Goal: Information Seeking & Learning: Learn about a topic

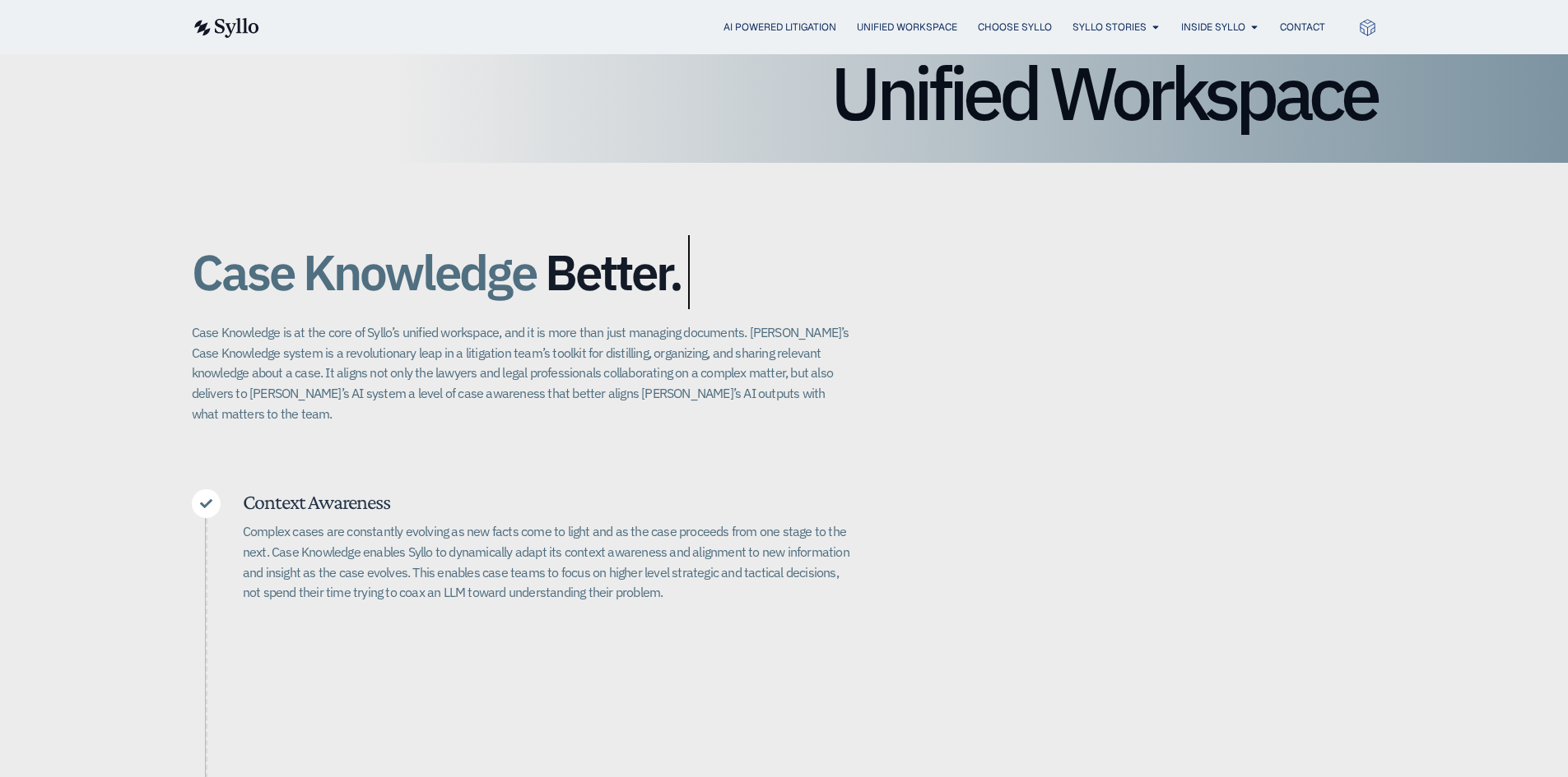
scroll to position [247, 0]
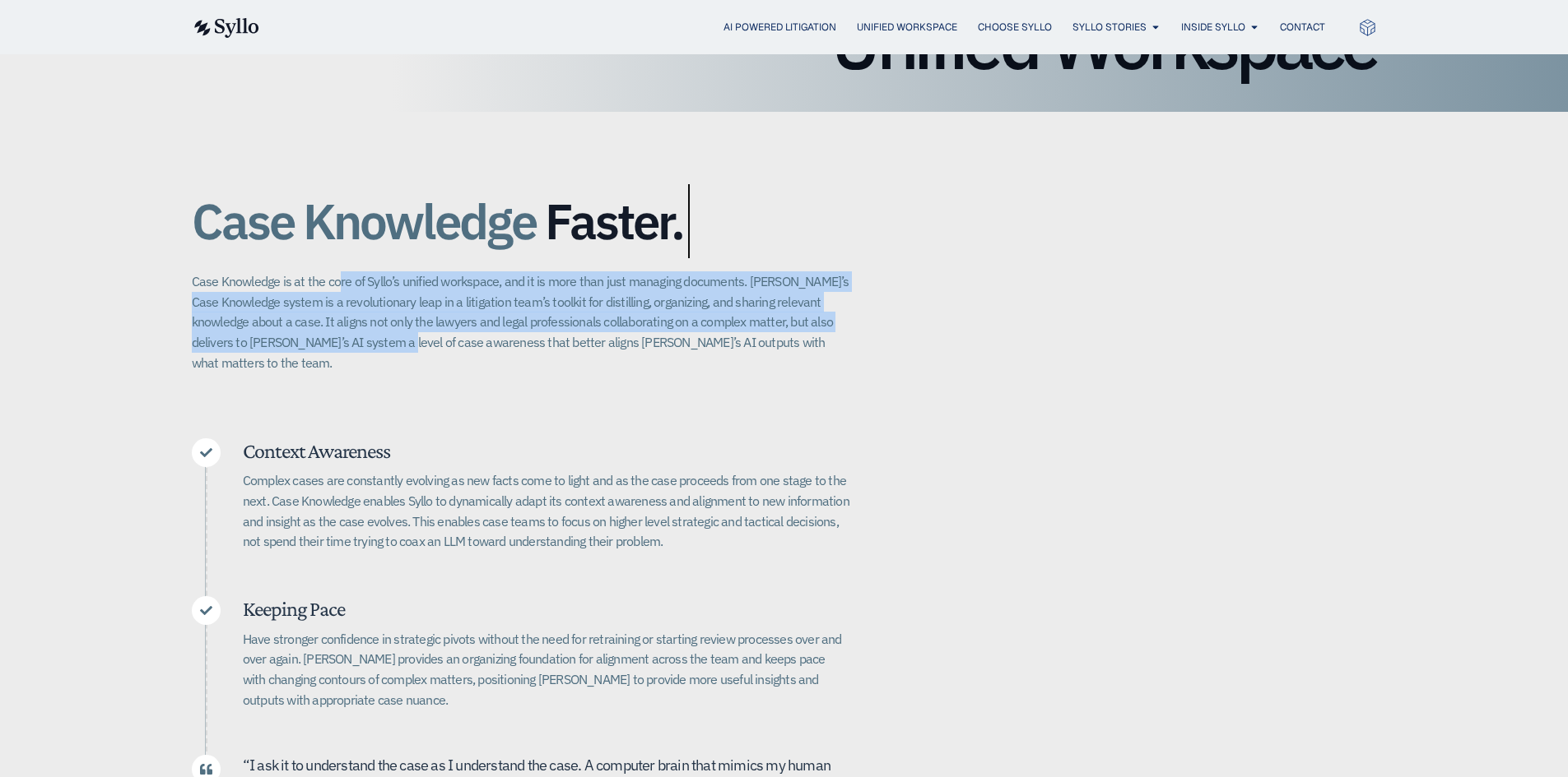
drag, startPoint x: 335, startPoint y: 285, endPoint x: 370, endPoint y: 342, distance: 66.9
click at [370, 342] on p "Case Knowledge is at the core of Syllo’s unified workspace, and it is more than…" at bounding box center [521, 322] width 658 height 102
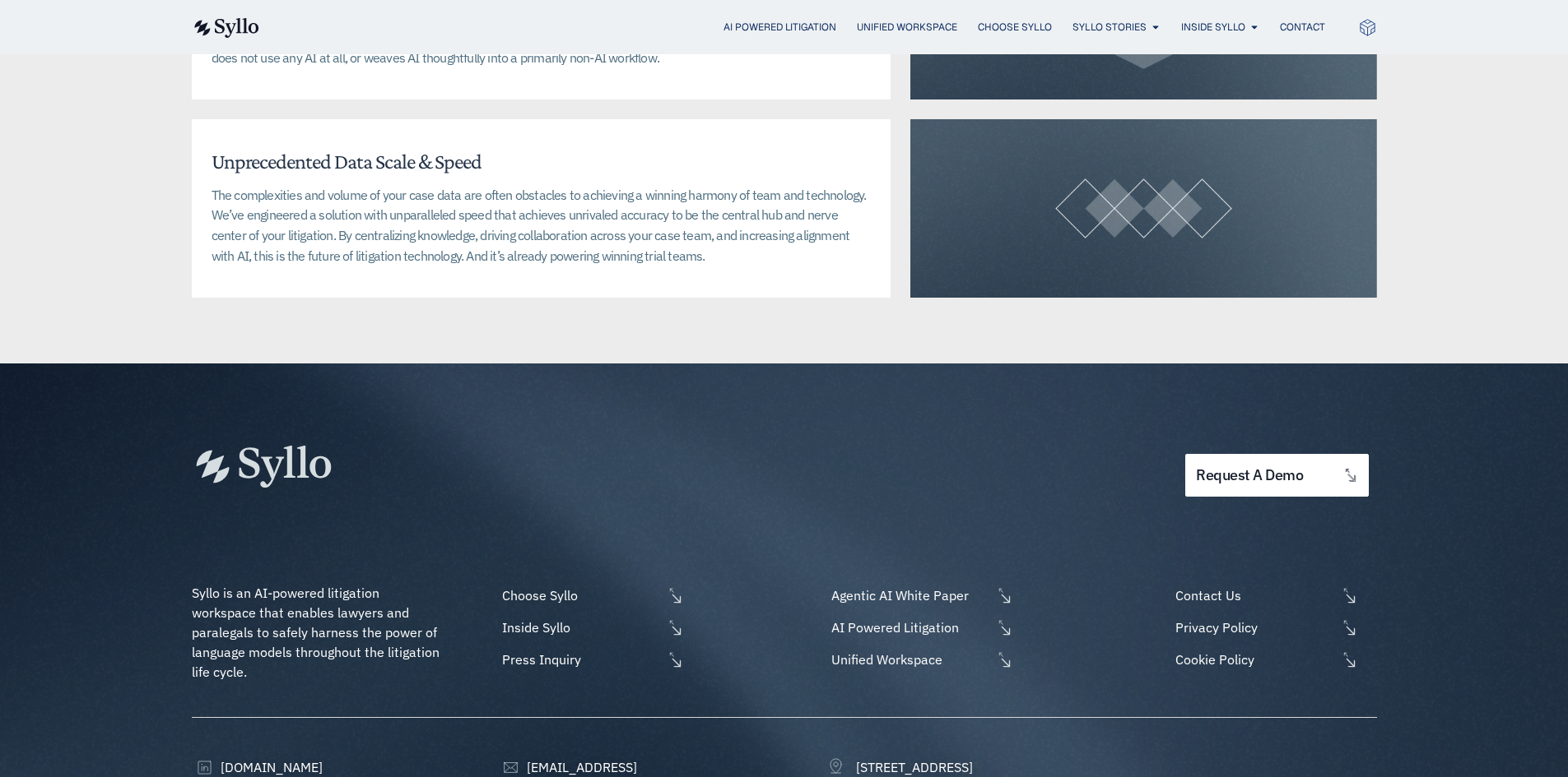
scroll to position [4194, 0]
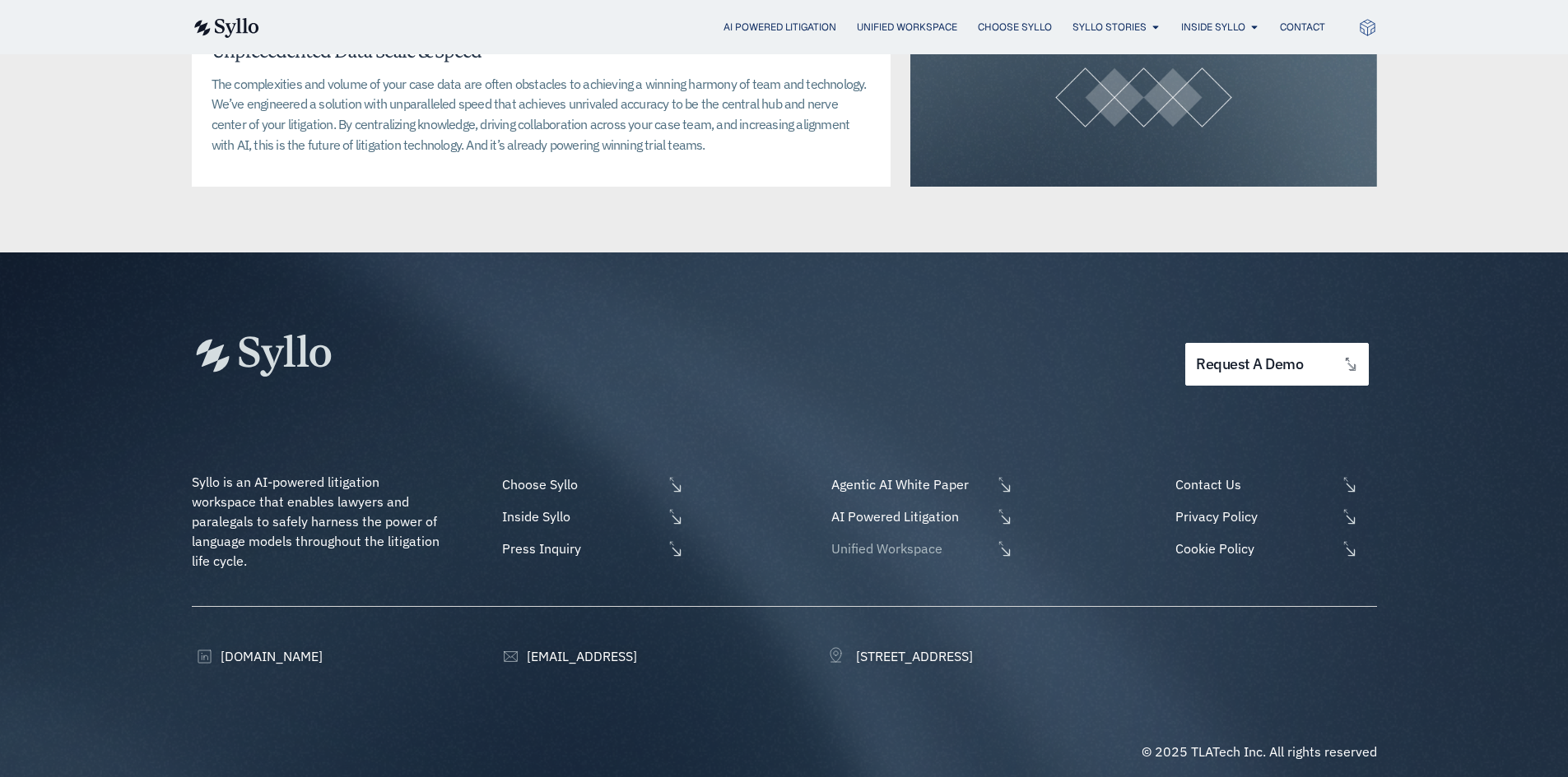
click at [924, 539] on span "Unified Workspace" at bounding box center [910, 549] width 165 height 20
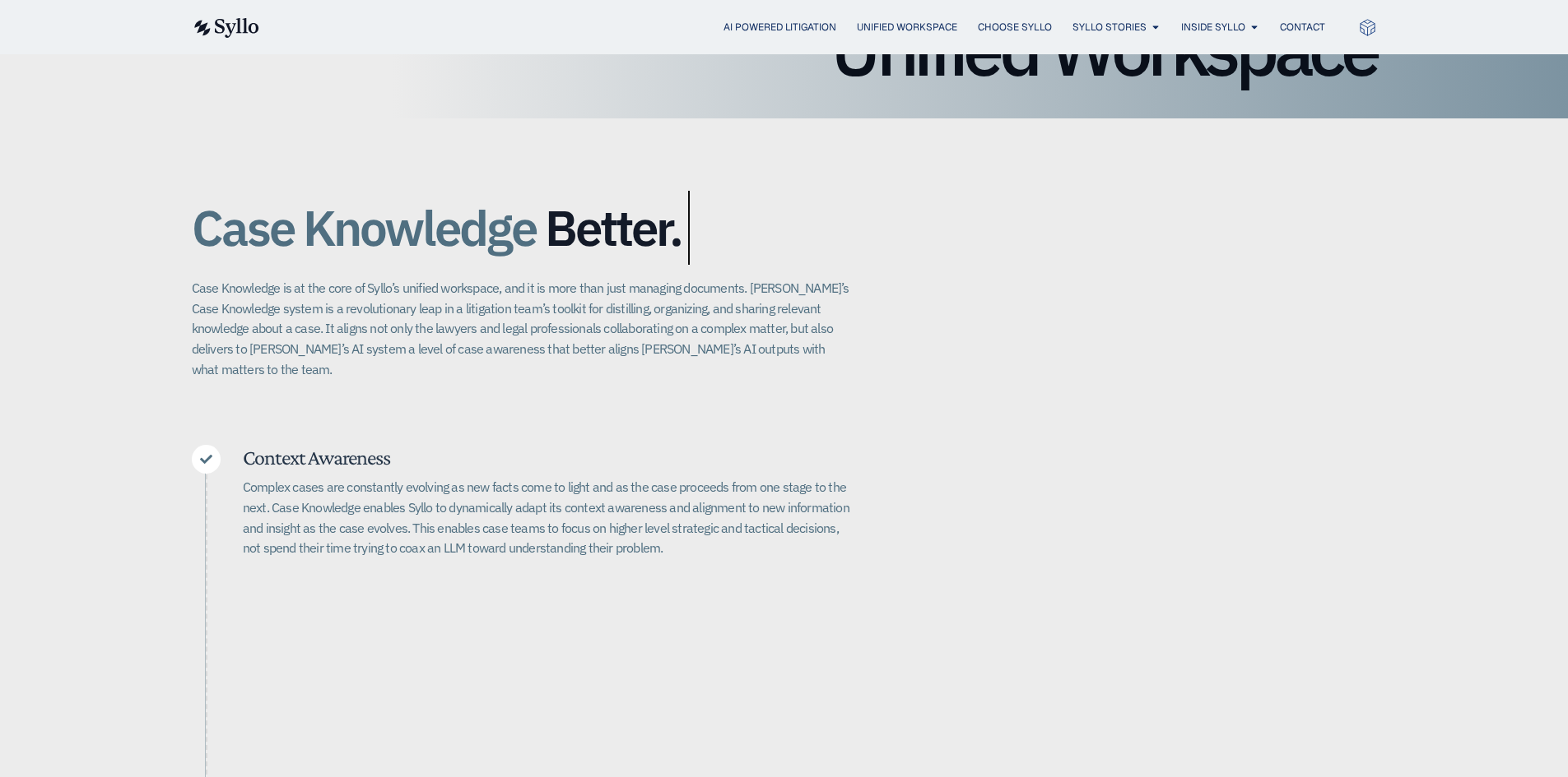
scroll to position [411, 0]
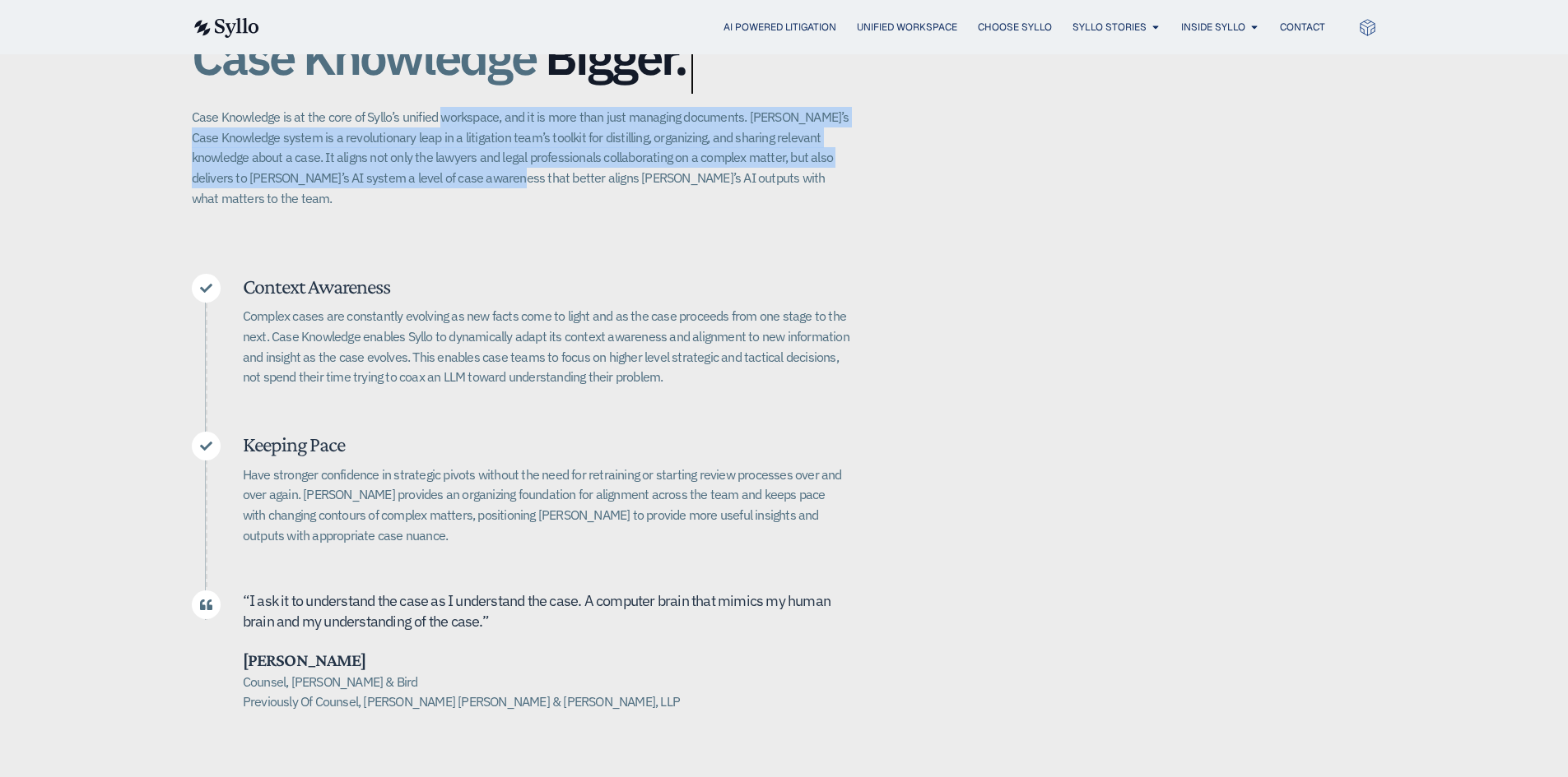
drag, startPoint x: 437, startPoint y: 119, endPoint x: 479, endPoint y: 213, distance: 103.0
click at [479, 213] on div "Case Knowledge Better. Bigger. Faster. Case Knowledge is at the core of Syllo’s…" at bounding box center [784, 362] width 1185 height 830
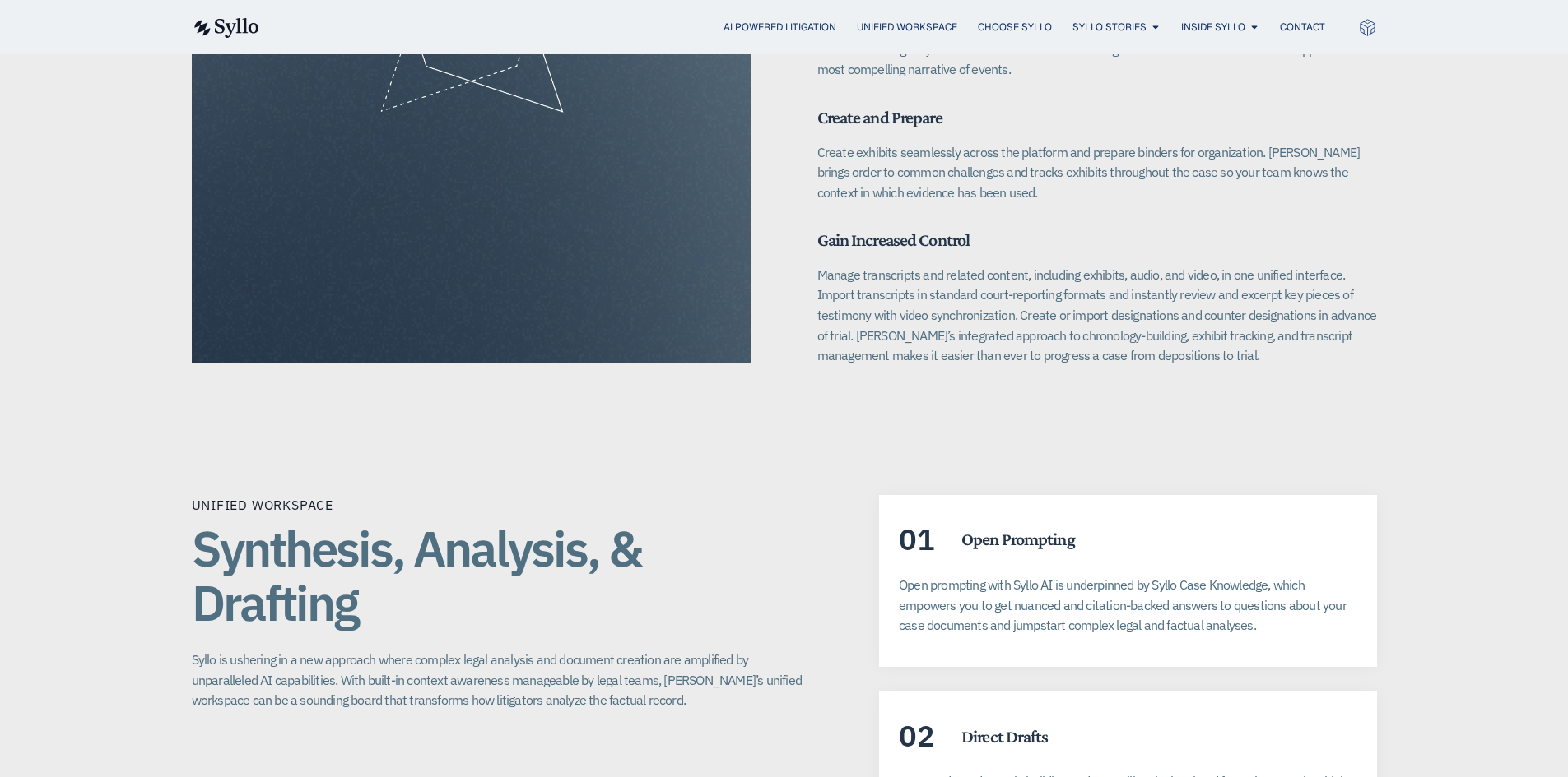
scroll to position [2714, 0]
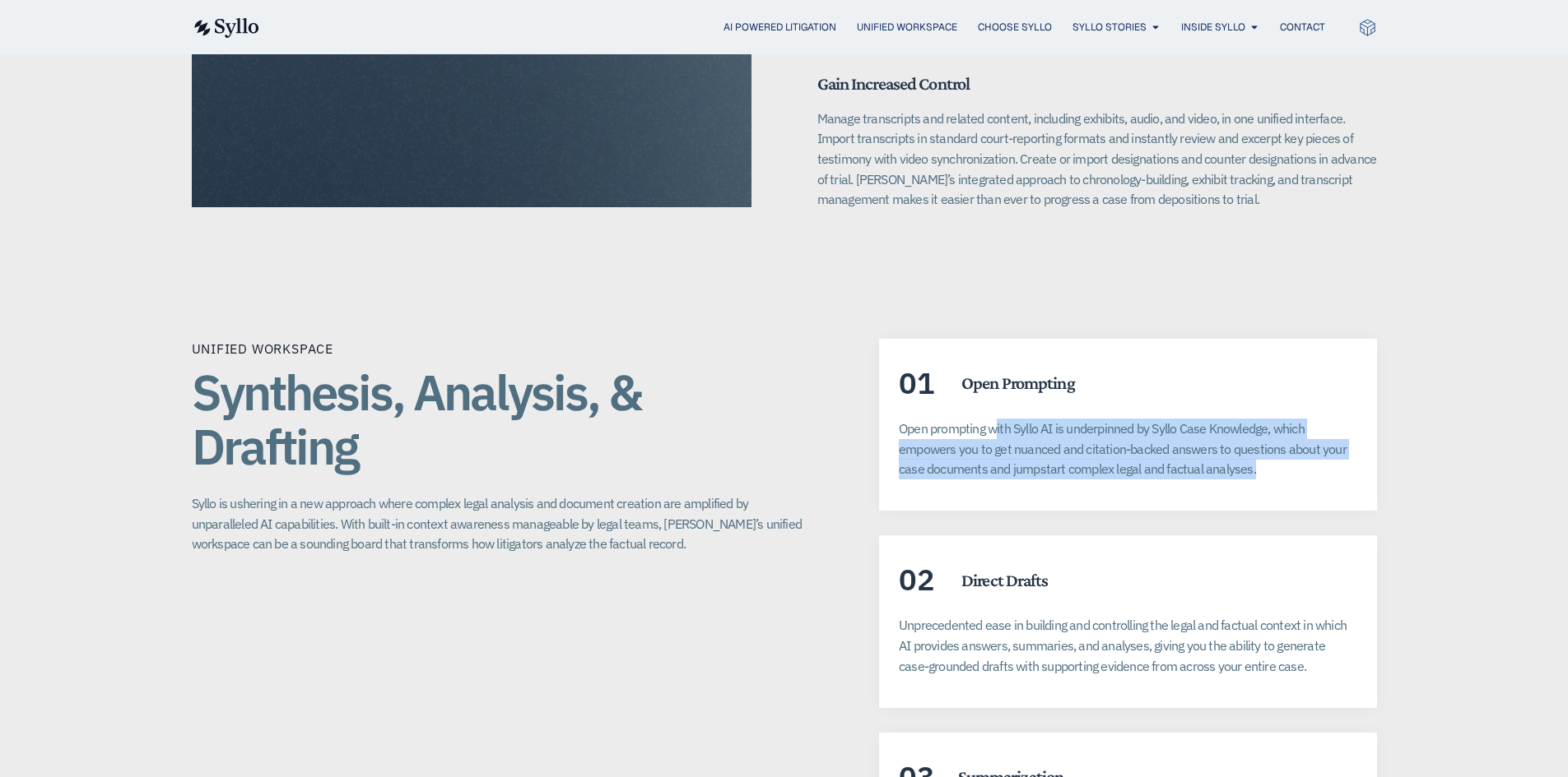
drag, startPoint x: 996, startPoint y: 412, endPoint x: 1311, endPoint y: 451, distance: 317.4
click at [1311, 451] on p "Open prompting with Syllo AI is underpinned by Syllo Case Knowledge, which empo…" at bounding box center [1127, 449] width 458 height 61
drag, startPoint x: 1311, startPoint y: 451, endPoint x: 1039, endPoint y: 401, distance: 276.6
click at [1039, 418] on p "Open prompting with Syllo AI is underpinned by Syllo Case Knowledge, which empo…" at bounding box center [1127, 449] width 458 height 61
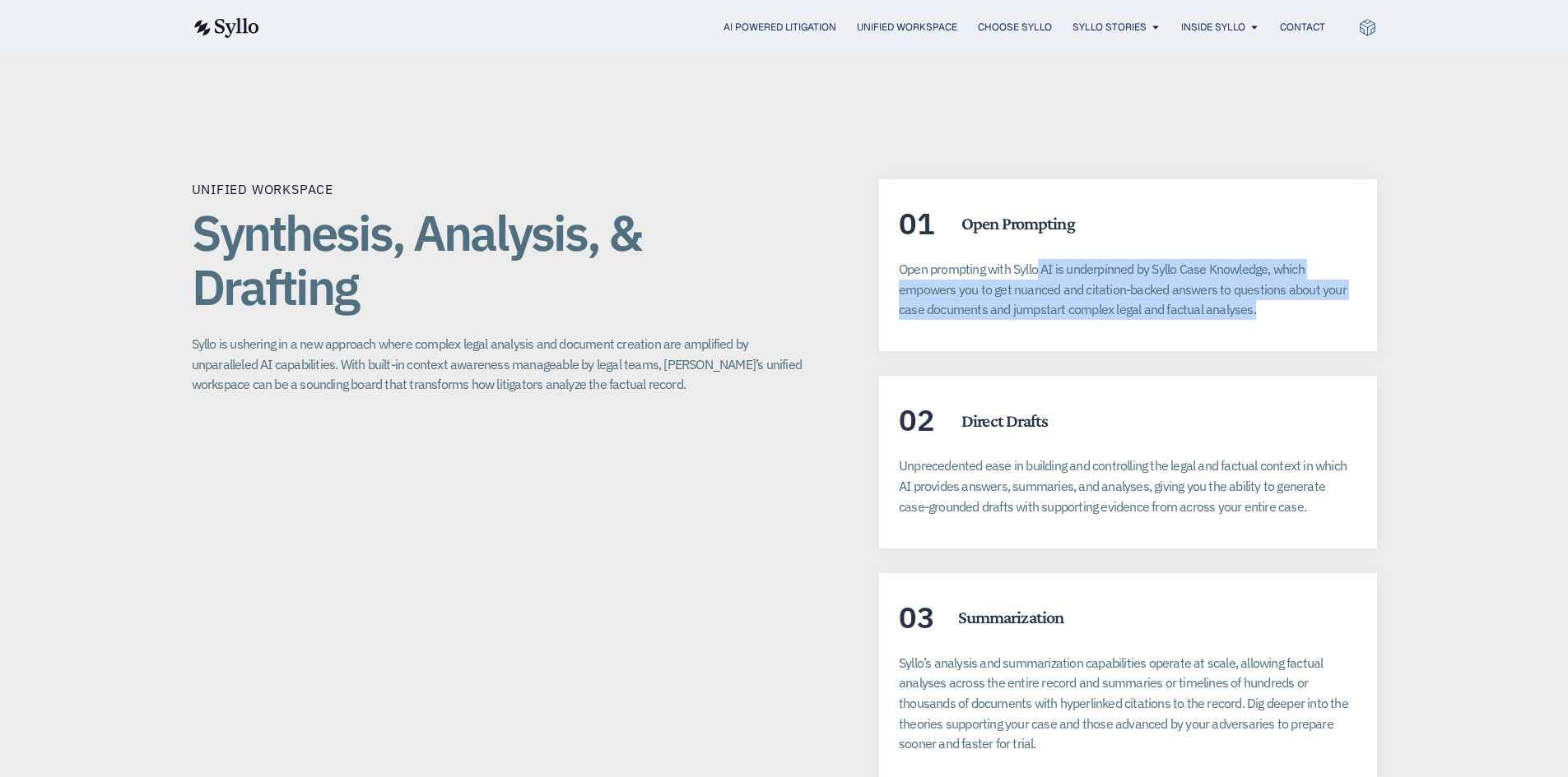
scroll to position [2879, 0]
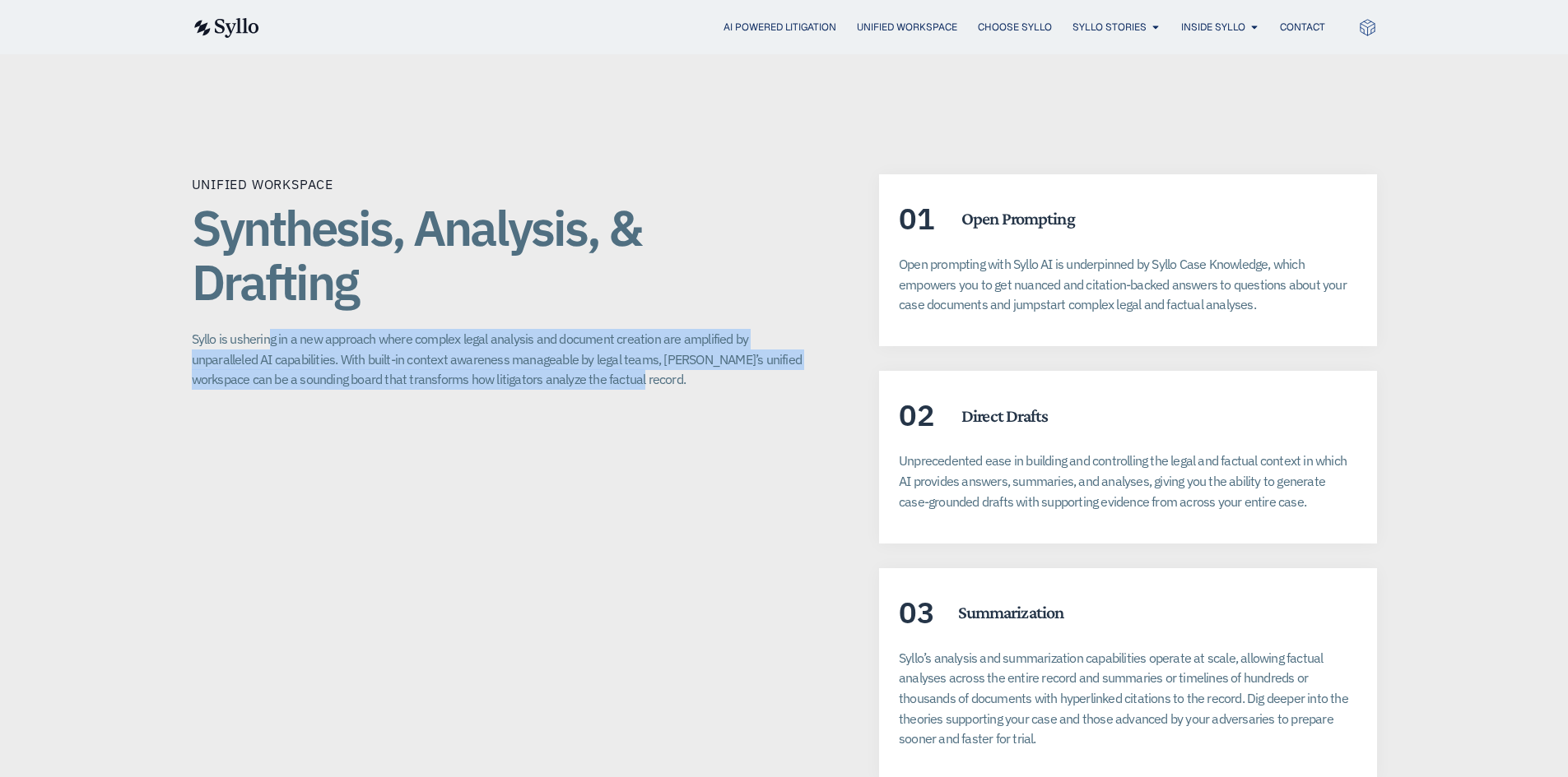
drag, startPoint x: 267, startPoint y: 318, endPoint x: 804, endPoint y: 361, distance: 538.7
click at [804, 361] on p "Syllo is ushering in a new approach where complex legal analysis and document c…" at bounding box center [503, 360] width 622 height 61
click at [361, 343] on p "Syllo is ushering in a new approach where complex legal analysis and document c…" at bounding box center [503, 360] width 622 height 61
click at [376, 329] on p "Syllo is ushering in a new approach where complex legal analysis and document c…" at bounding box center [503, 360] width 622 height 61
drag, startPoint x: 375, startPoint y: 310, endPoint x: 714, endPoint y: 369, distance: 344.1
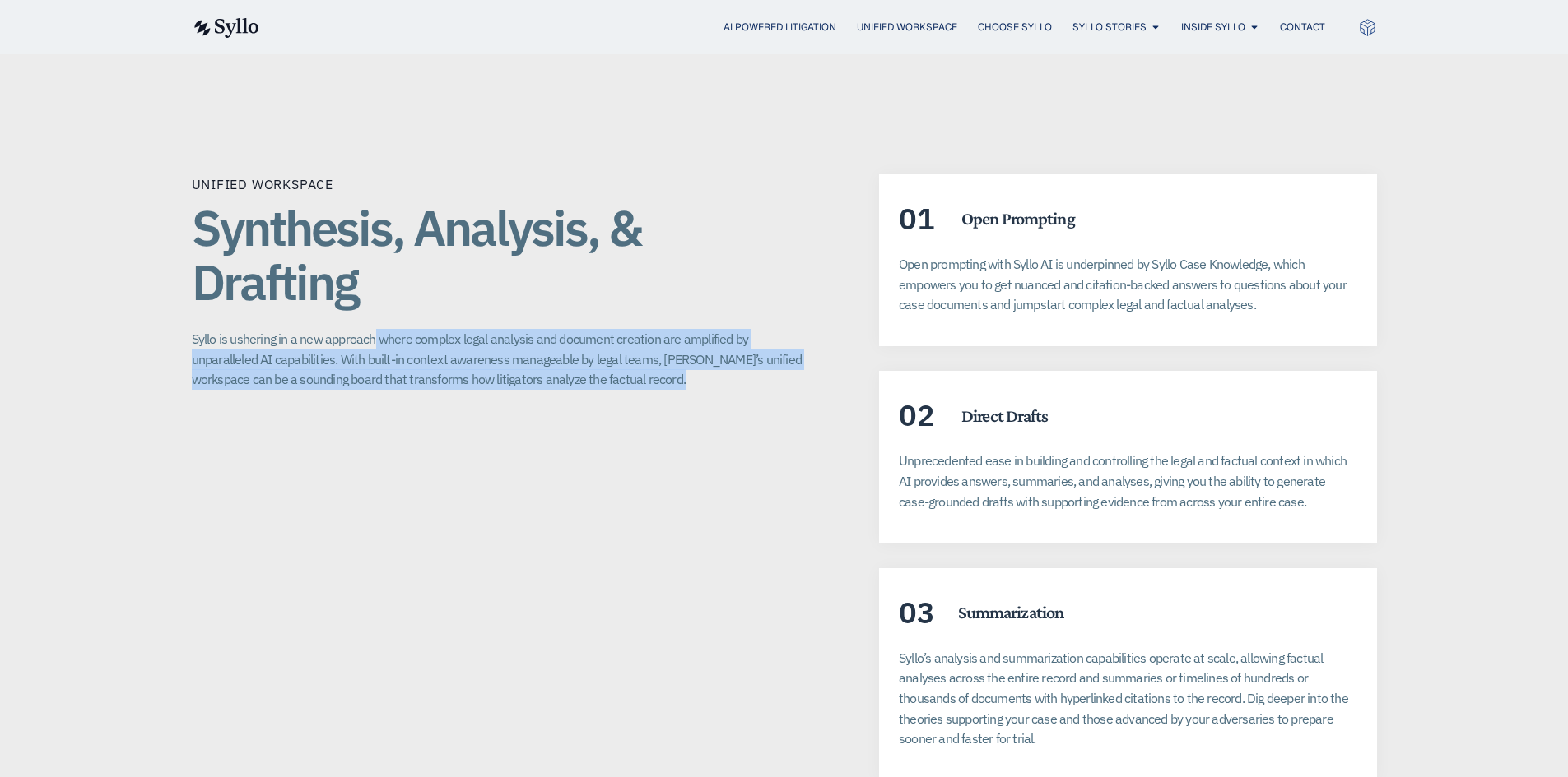
click at [713, 369] on p "Syllo is ushering in a new approach where complex legal analysis and document c…" at bounding box center [503, 360] width 622 height 61
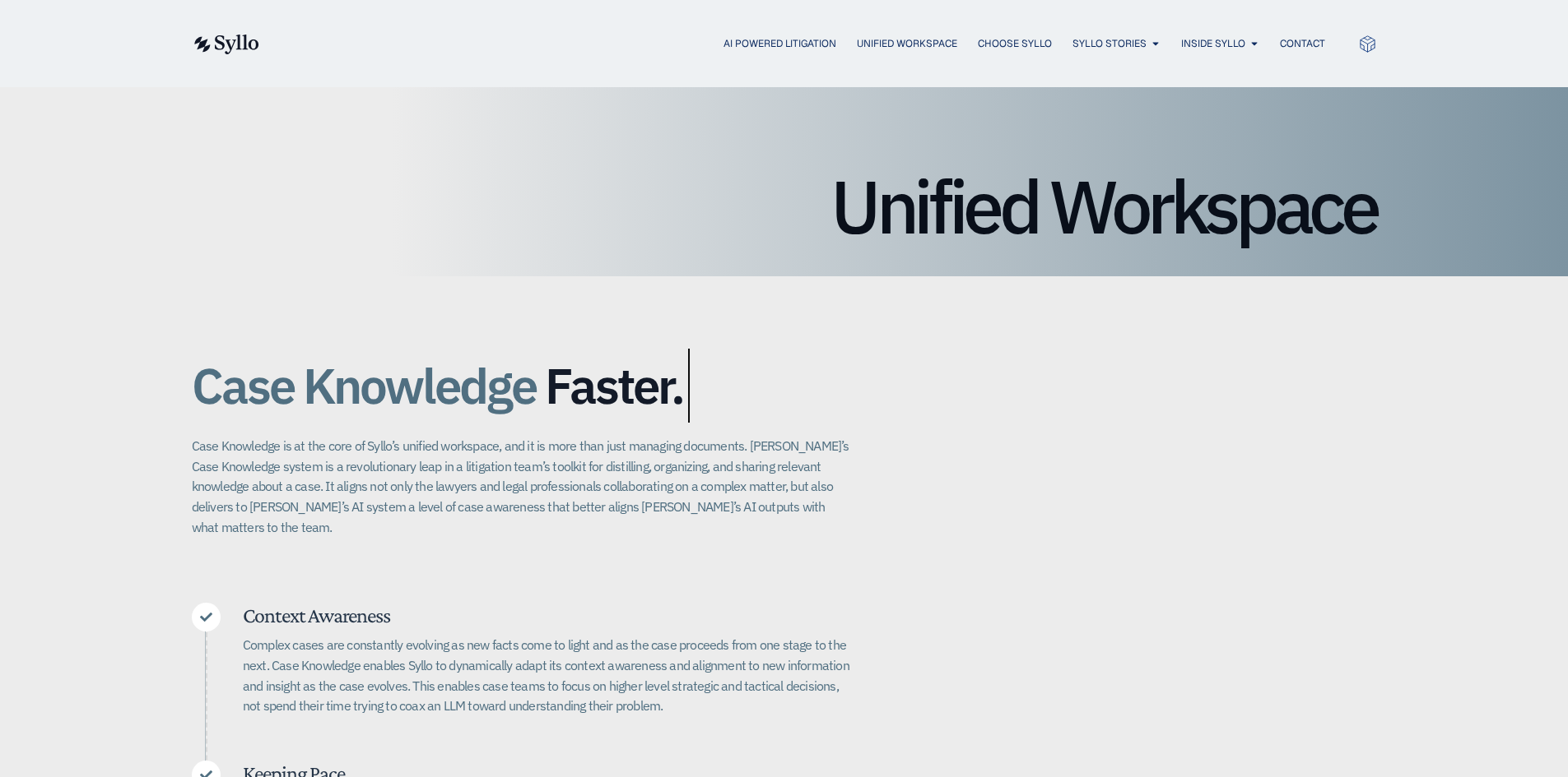
scroll to position [0, 0]
